Goal: Browse casually

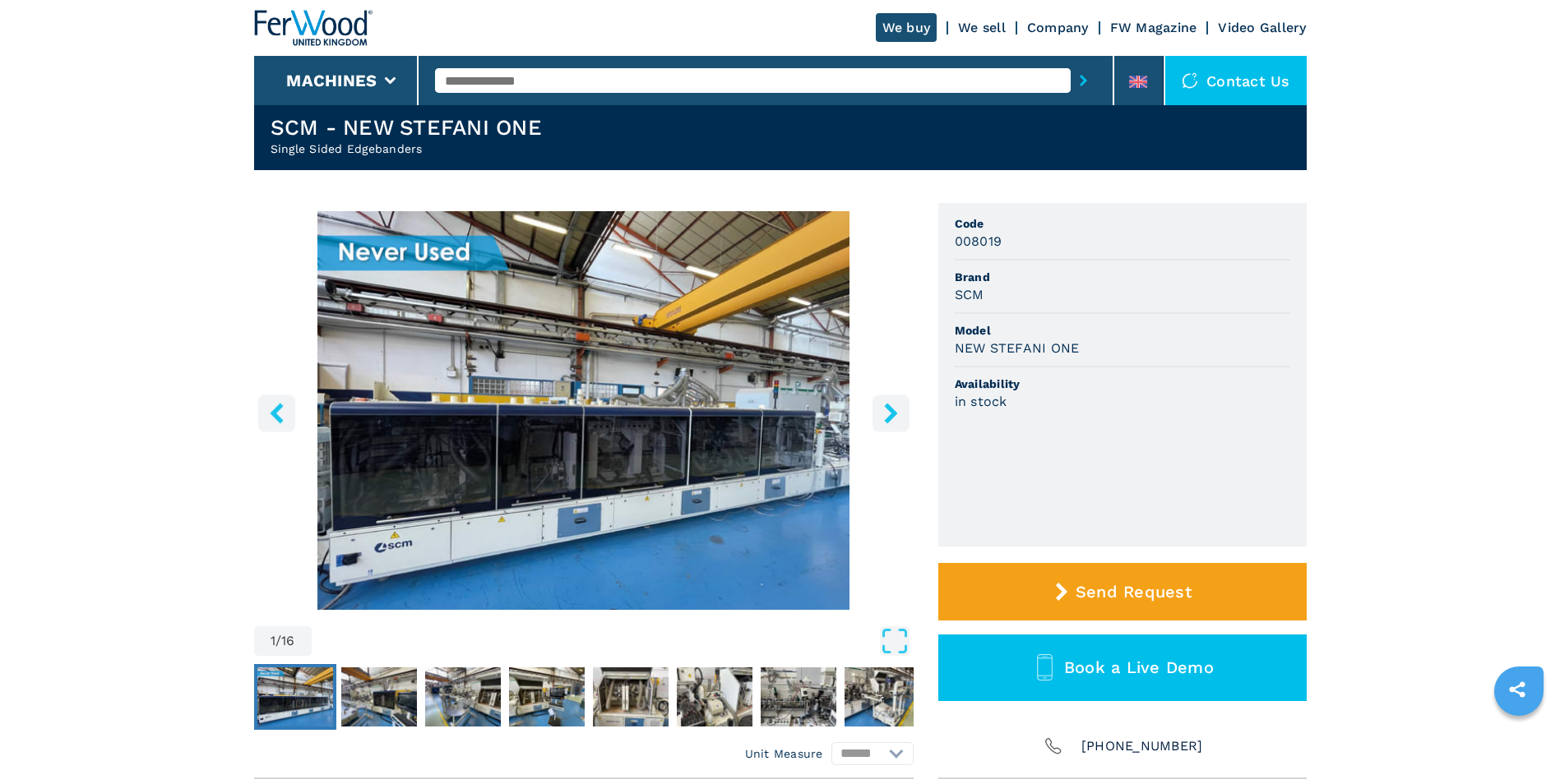
scroll to position [82, 0]
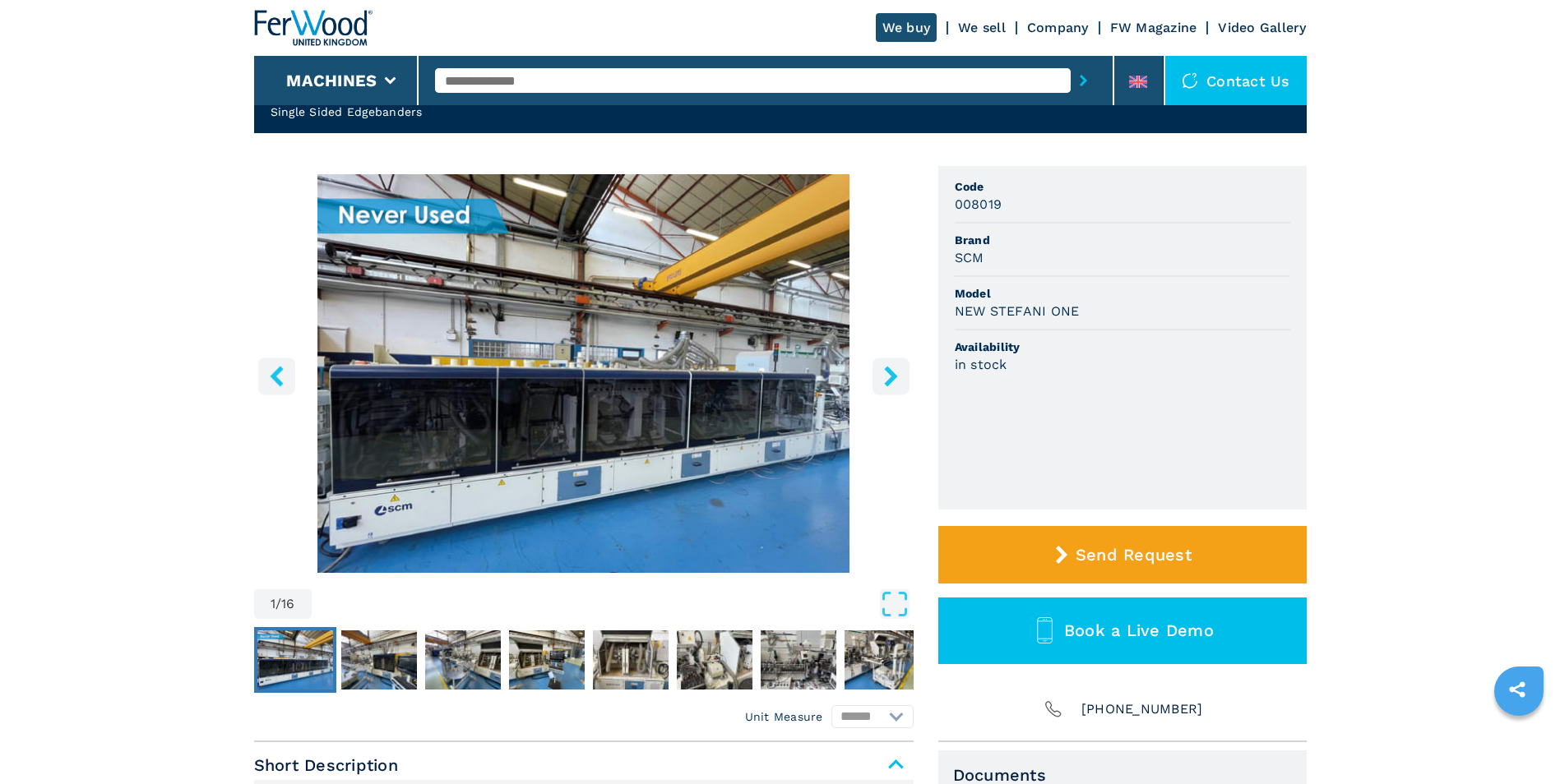
click at [897, 376] on icon "right-button" at bounding box center [892, 376] width 21 height 21
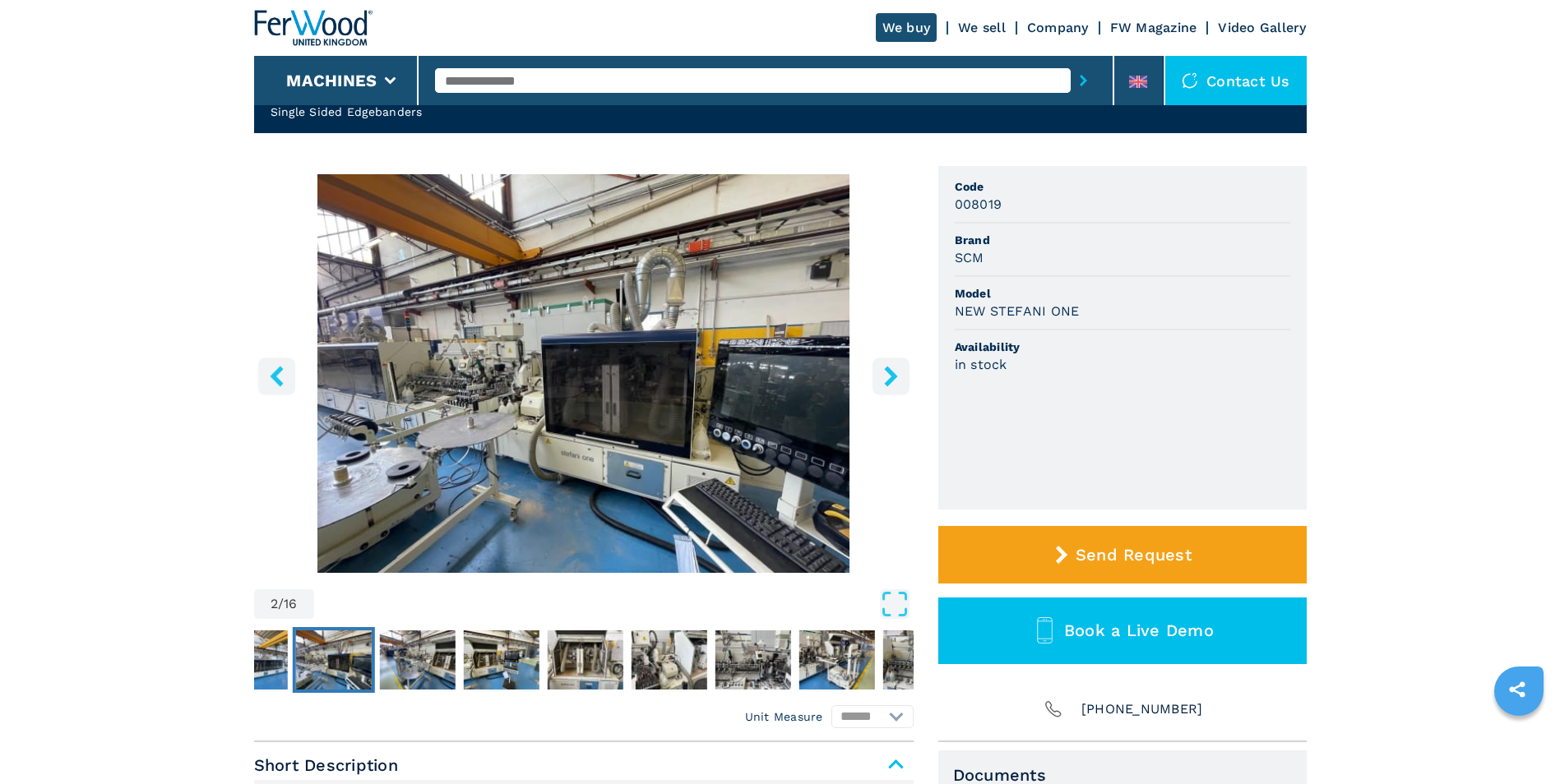
click at [897, 376] on icon "right-button" at bounding box center [892, 376] width 21 height 21
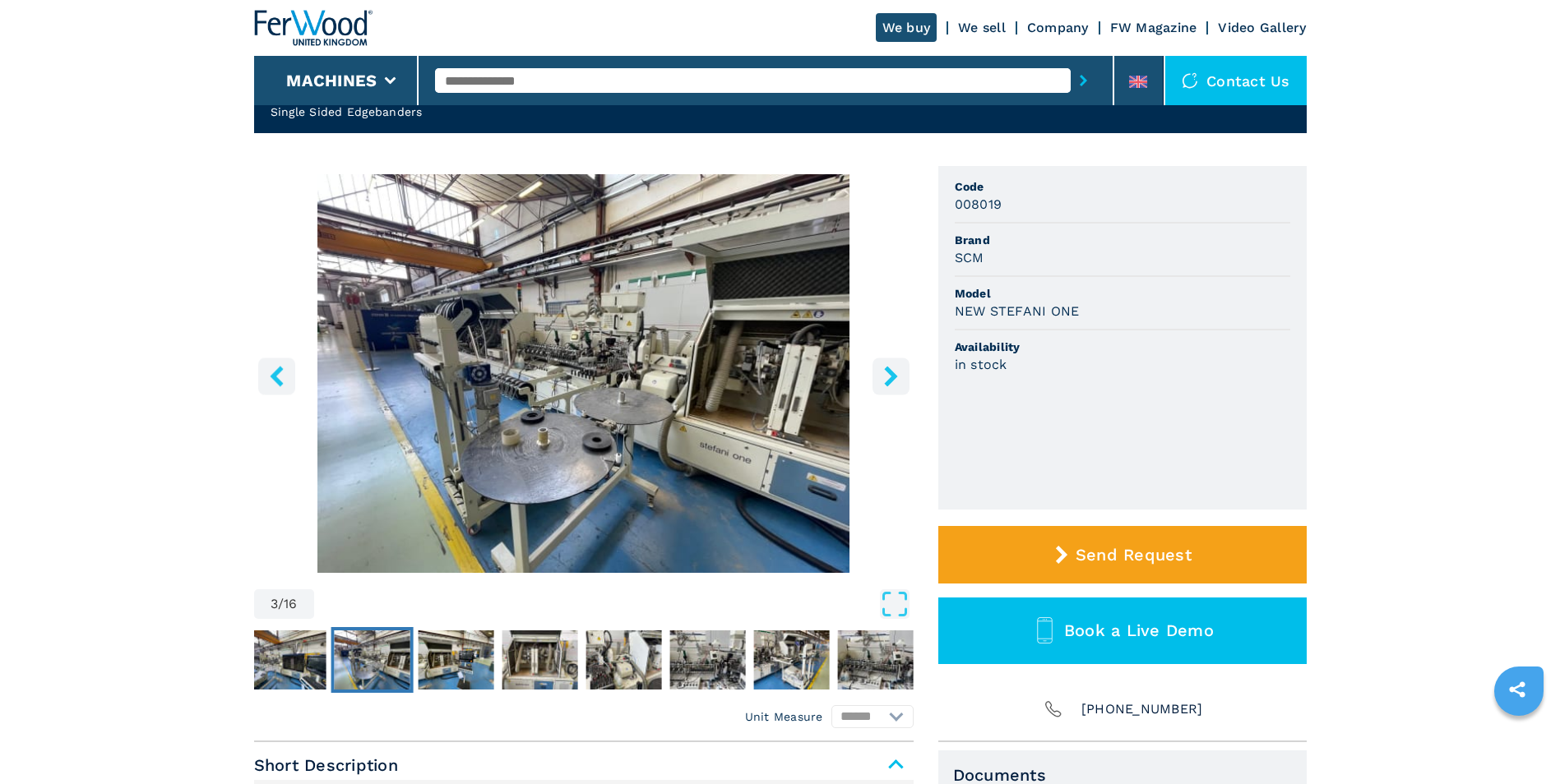
click at [897, 376] on icon "right-button" at bounding box center [892, 376] width 21 height 21
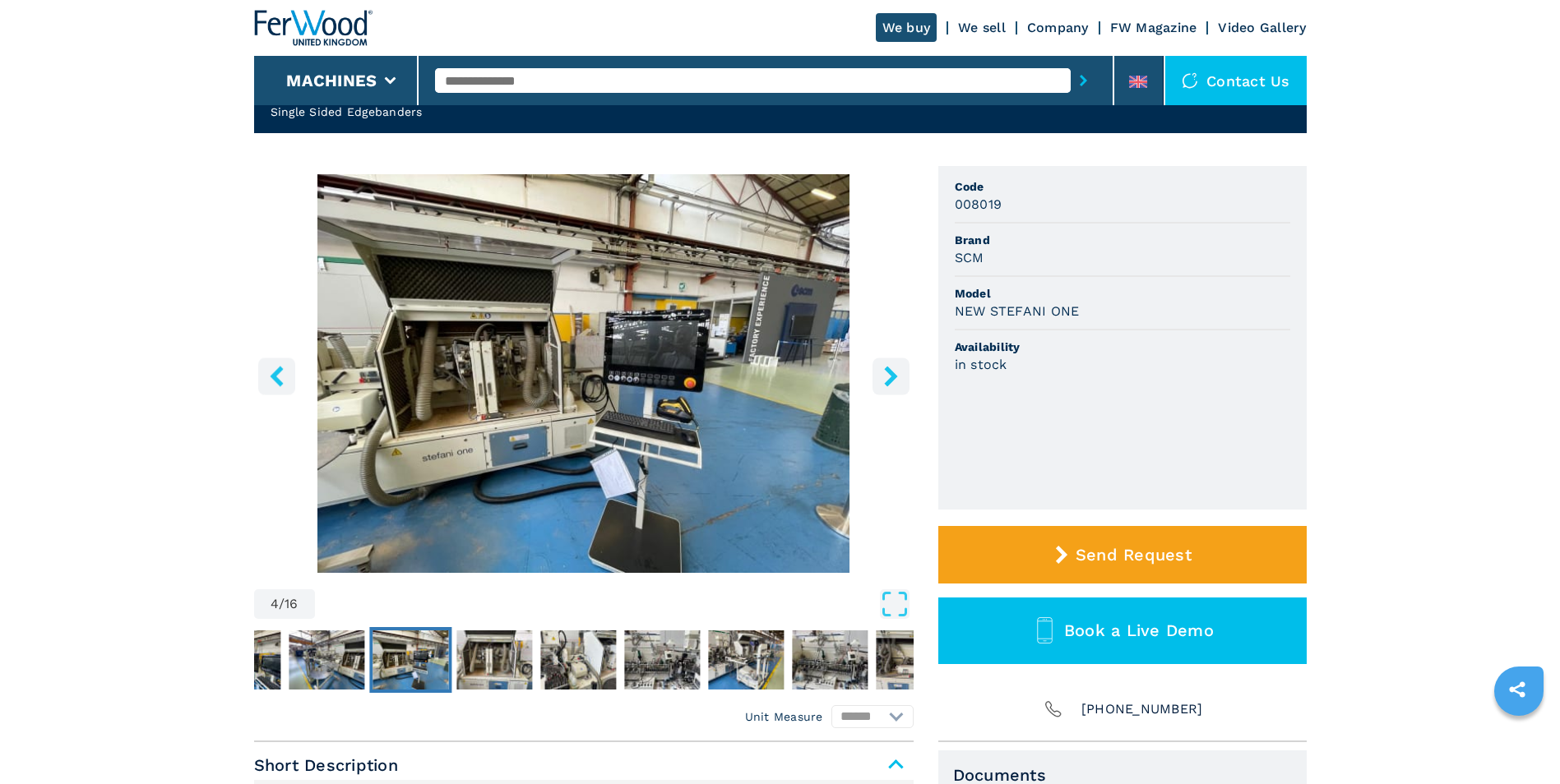
click at [897, 376] on icon "right-button" at bounding box center [892, 376] width 21 height 21
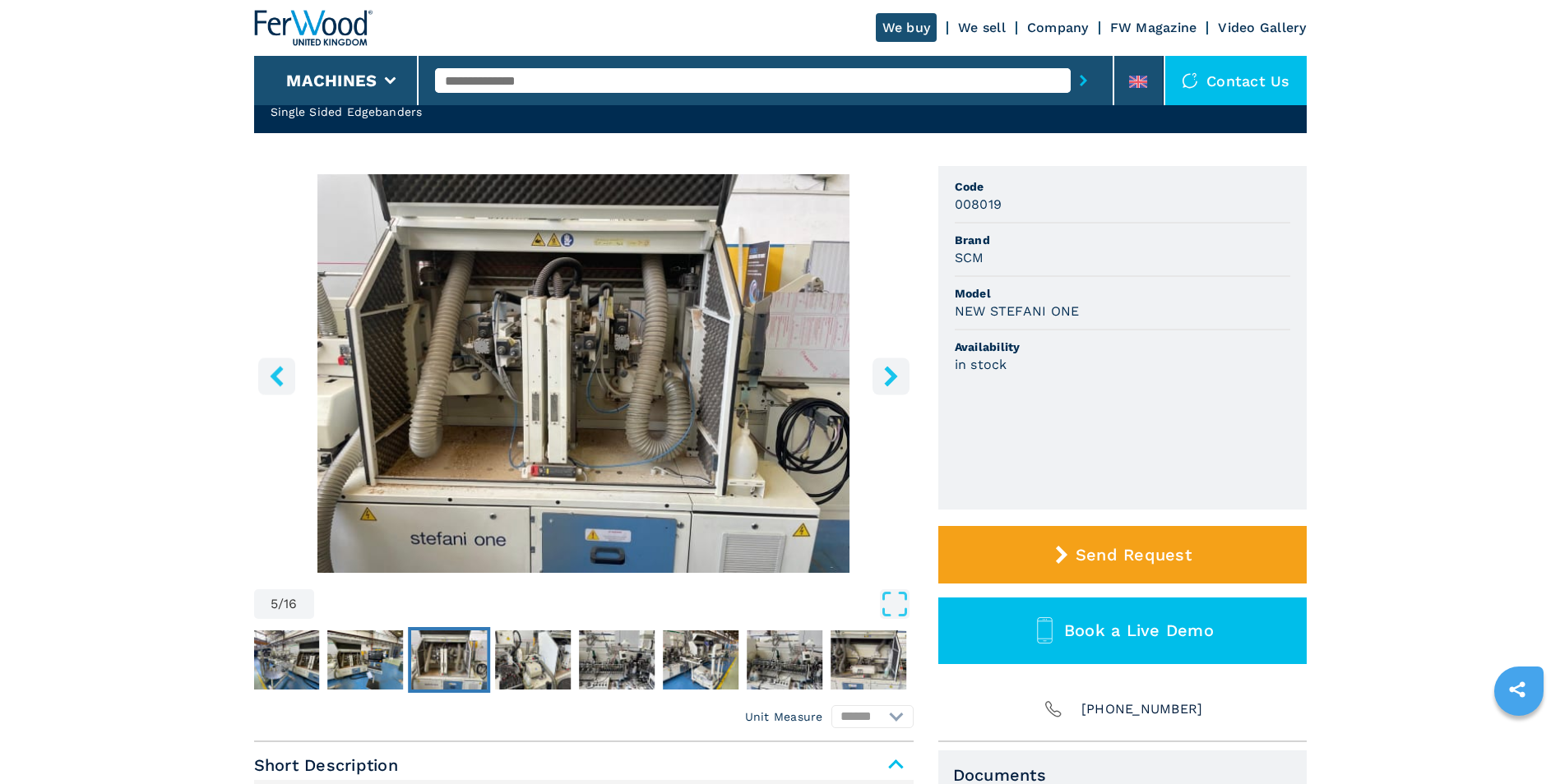
click at [897, 376] on icon "right-button" at bounding box center [892, 376] width 21 height 21
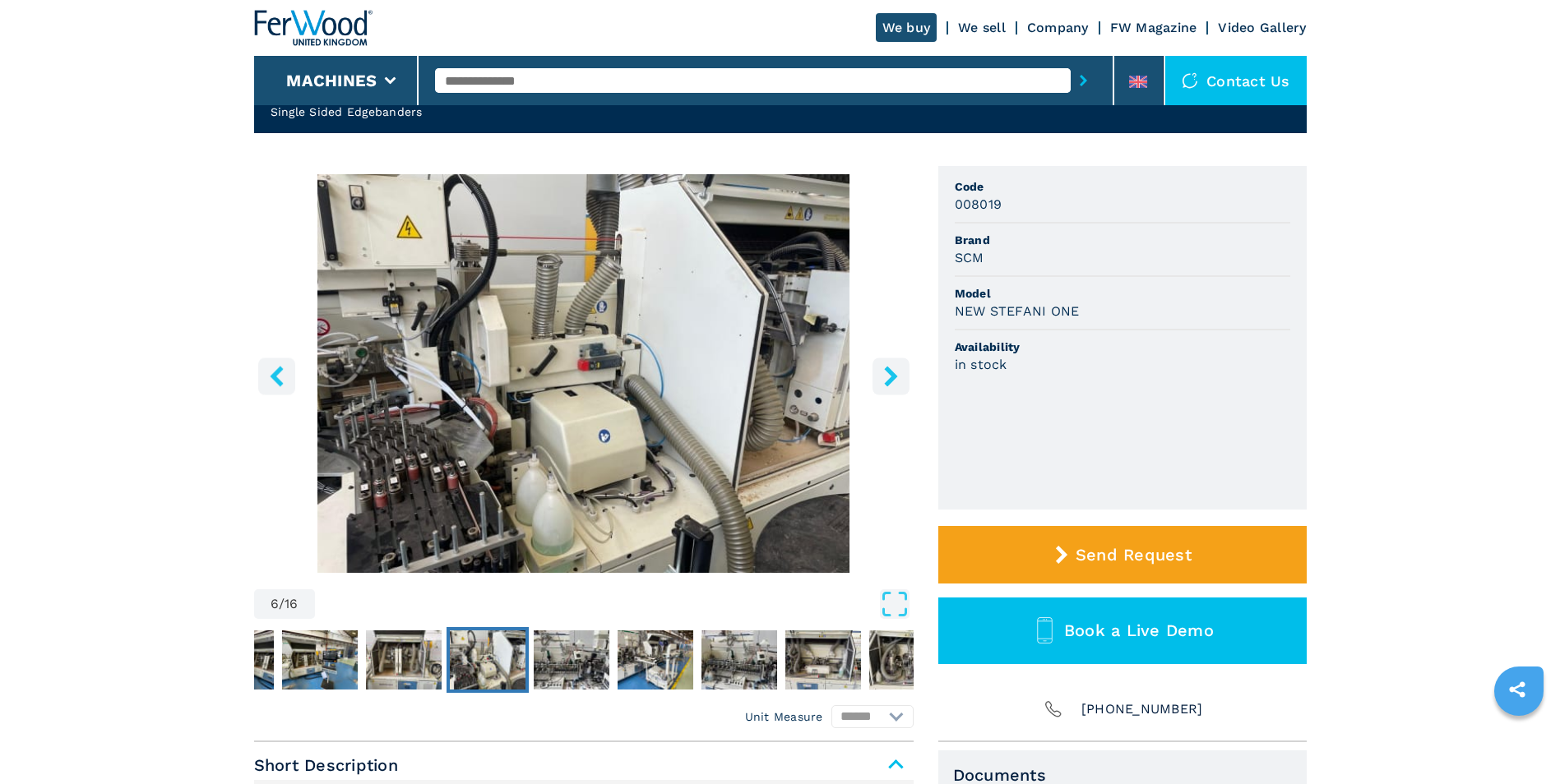
click at [897, 376] on icon "right-button" at bounding box center [892, 376] width 21 height 21
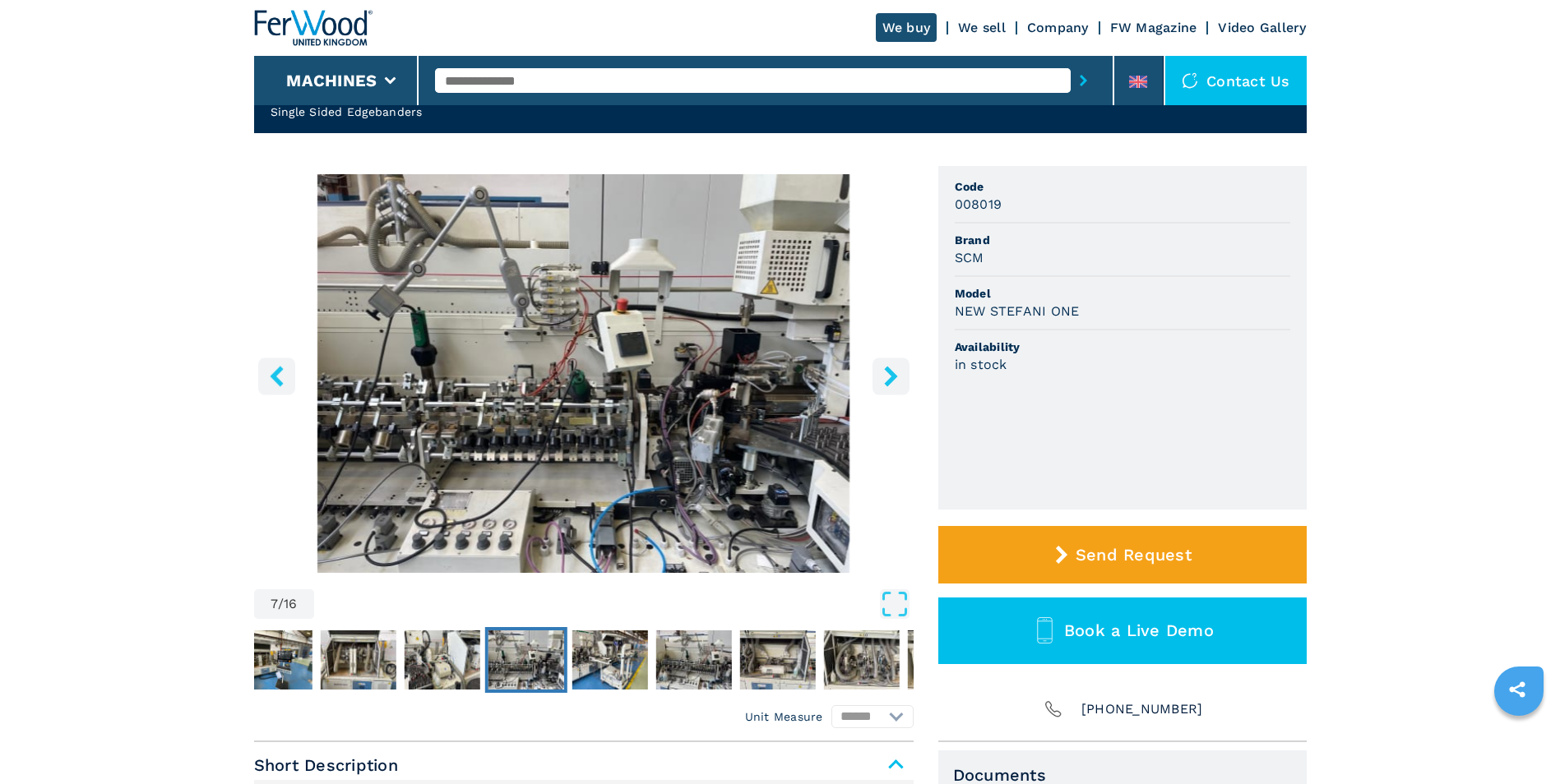
click at [897, 376] on icon "right-button" at bounding box center [892, 376] width 21 height 21
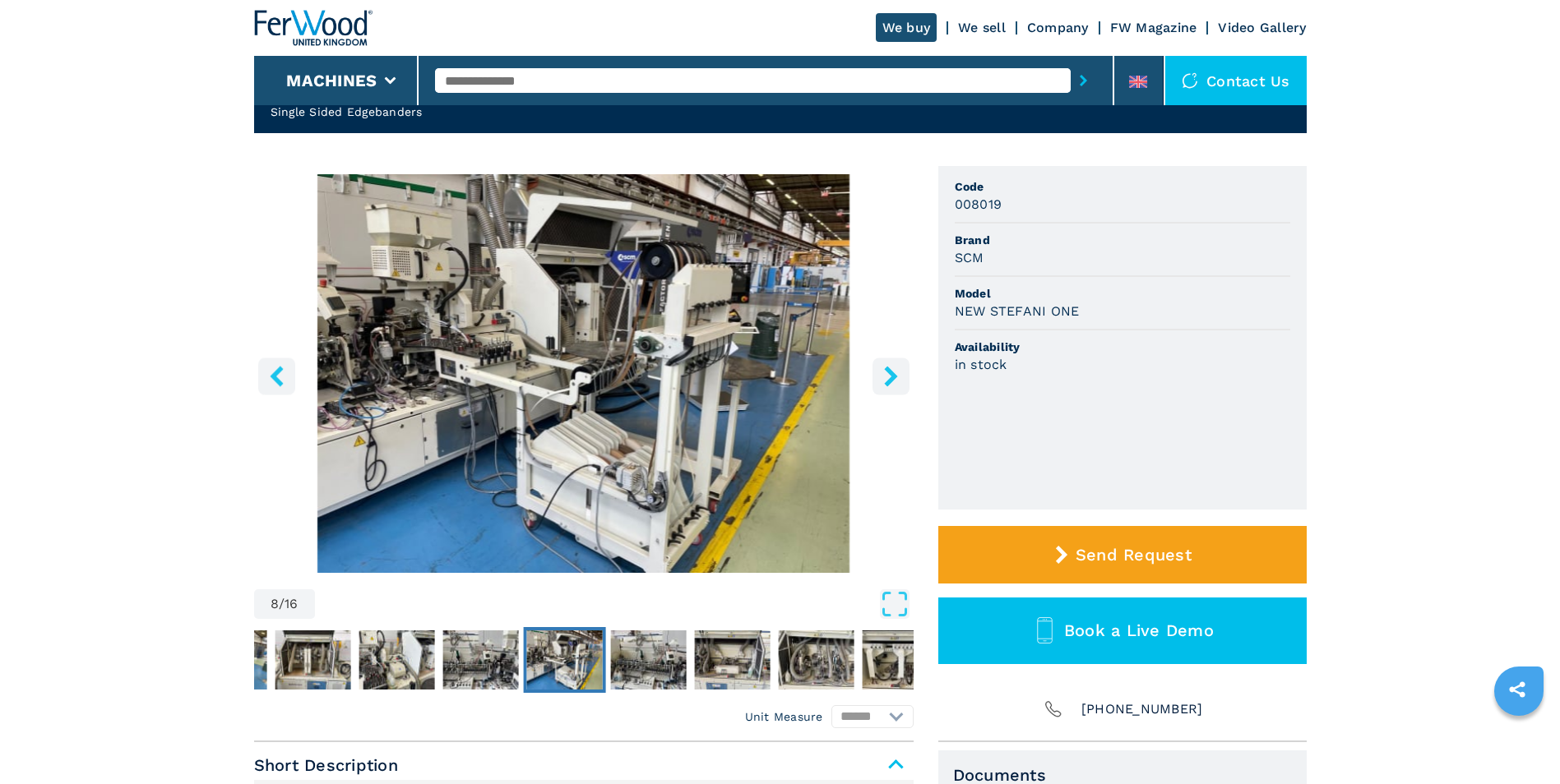
click at [896, 376] on icon "right-button" at bounding box center [891, 376] width 13 height 21
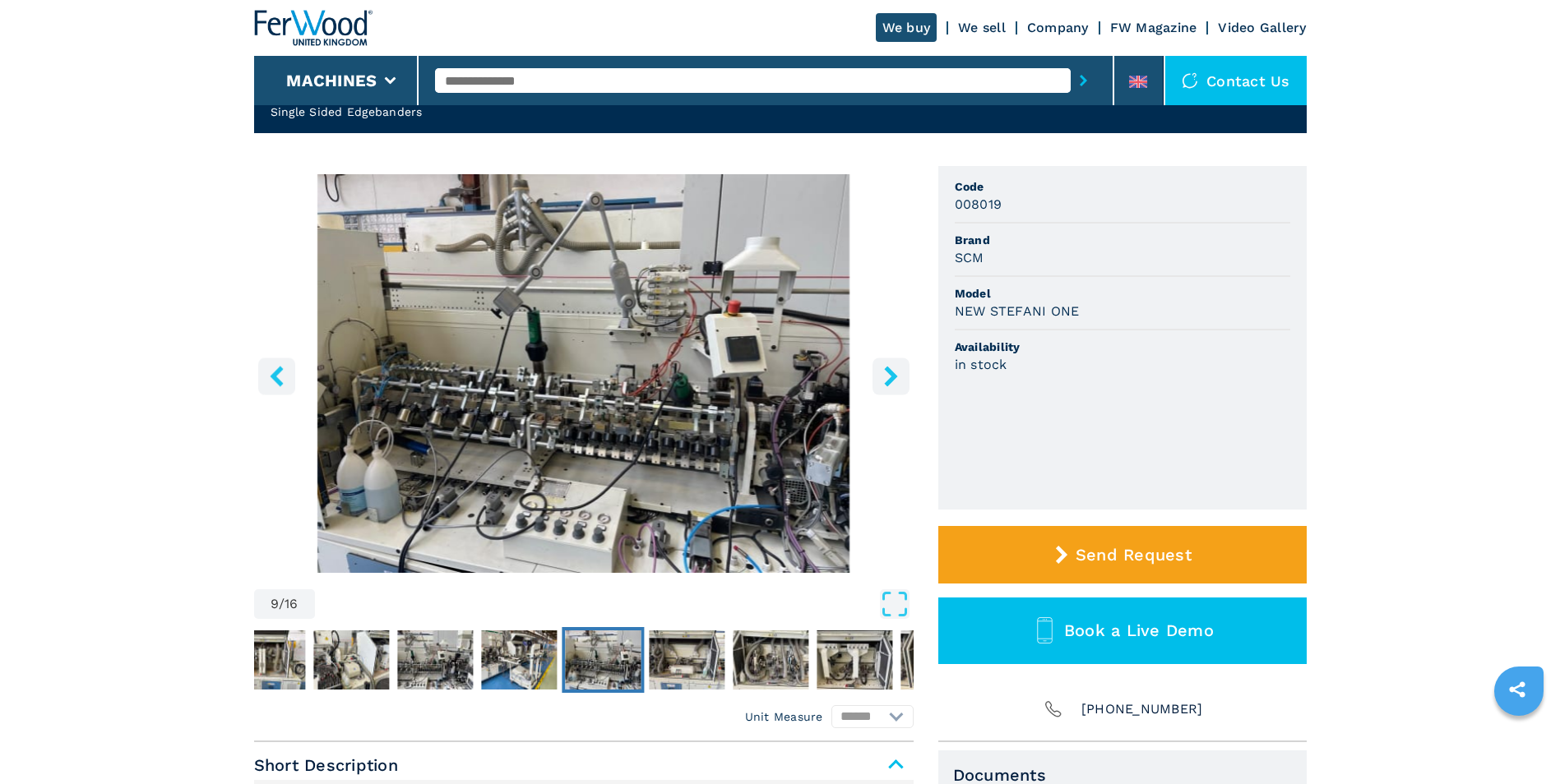
click at [896, 376] on icon "right-button" at bounding box center [891, 376] width 13 height 21
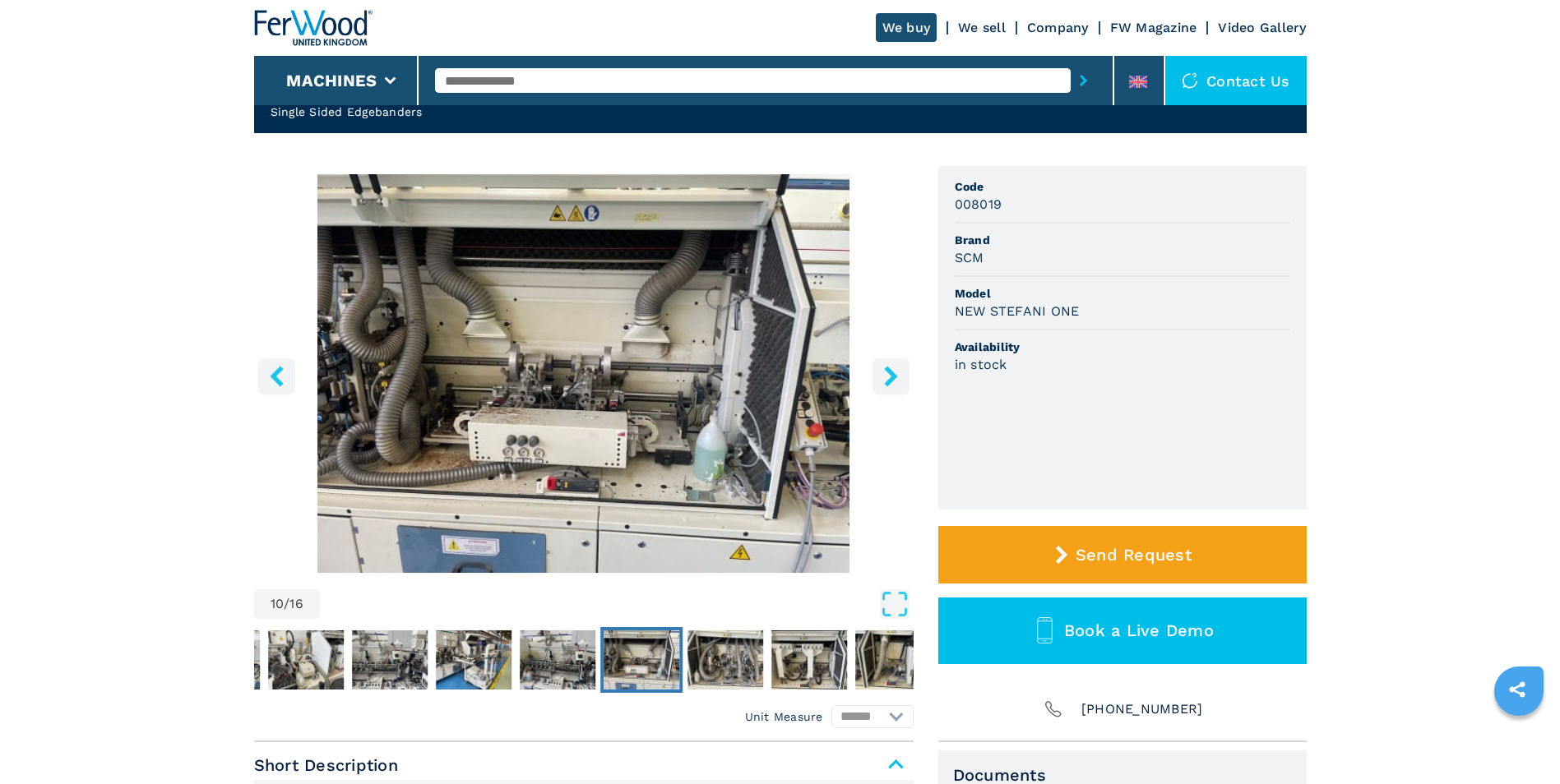
click at [888, 373] on icon "right-button" at bounding box center [891, 376] width 13 height 21
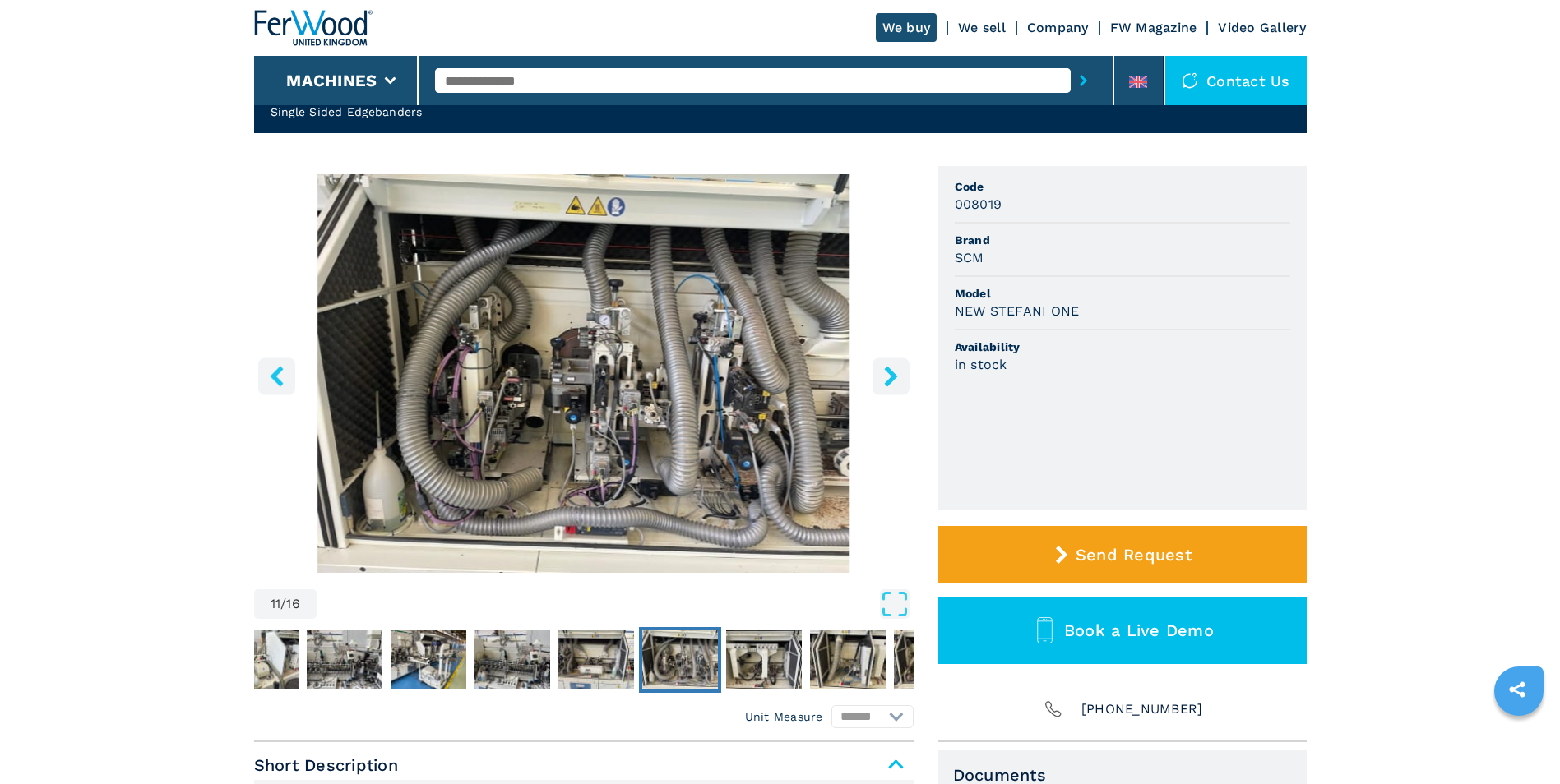
click at [888, 373] on icon "right-button" at bounding box center [891, 376] width 13 height 21
